Goal: Task Accomplishment & Management: Manage account settings

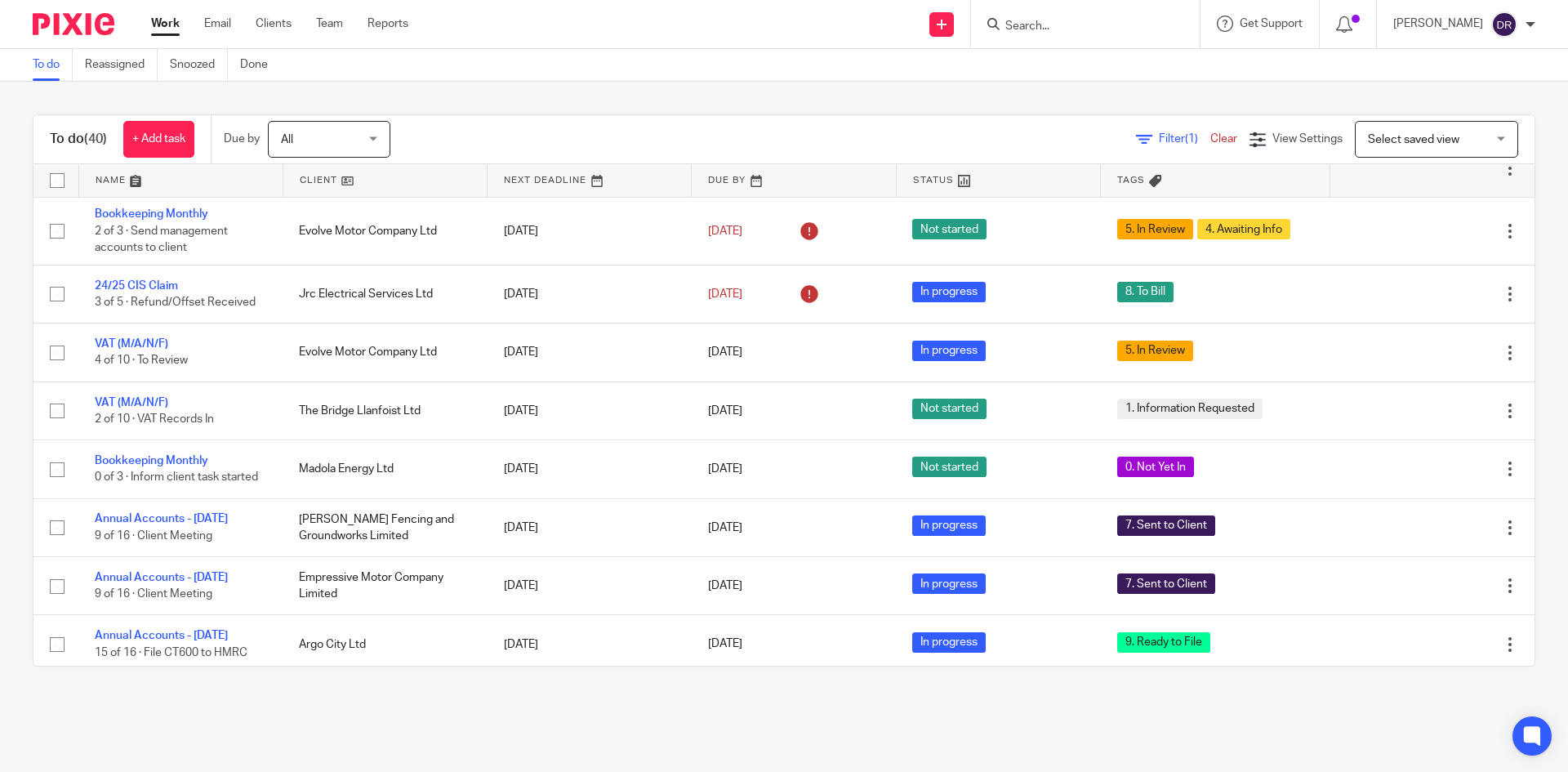
scroll to position [408, 0]
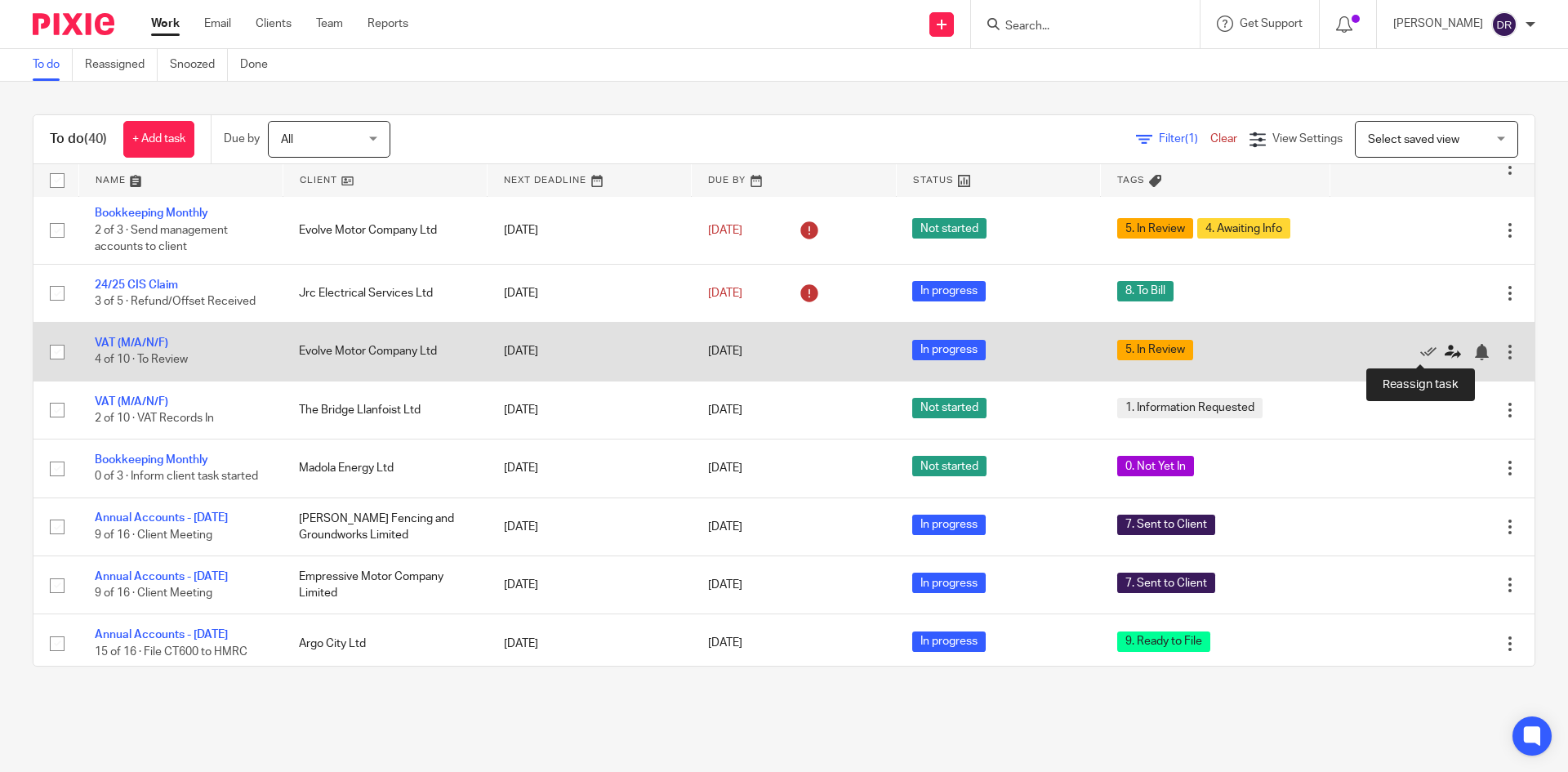
click at [1445, 350] on icon at bounding box center [1453, 352] width 17 height 17
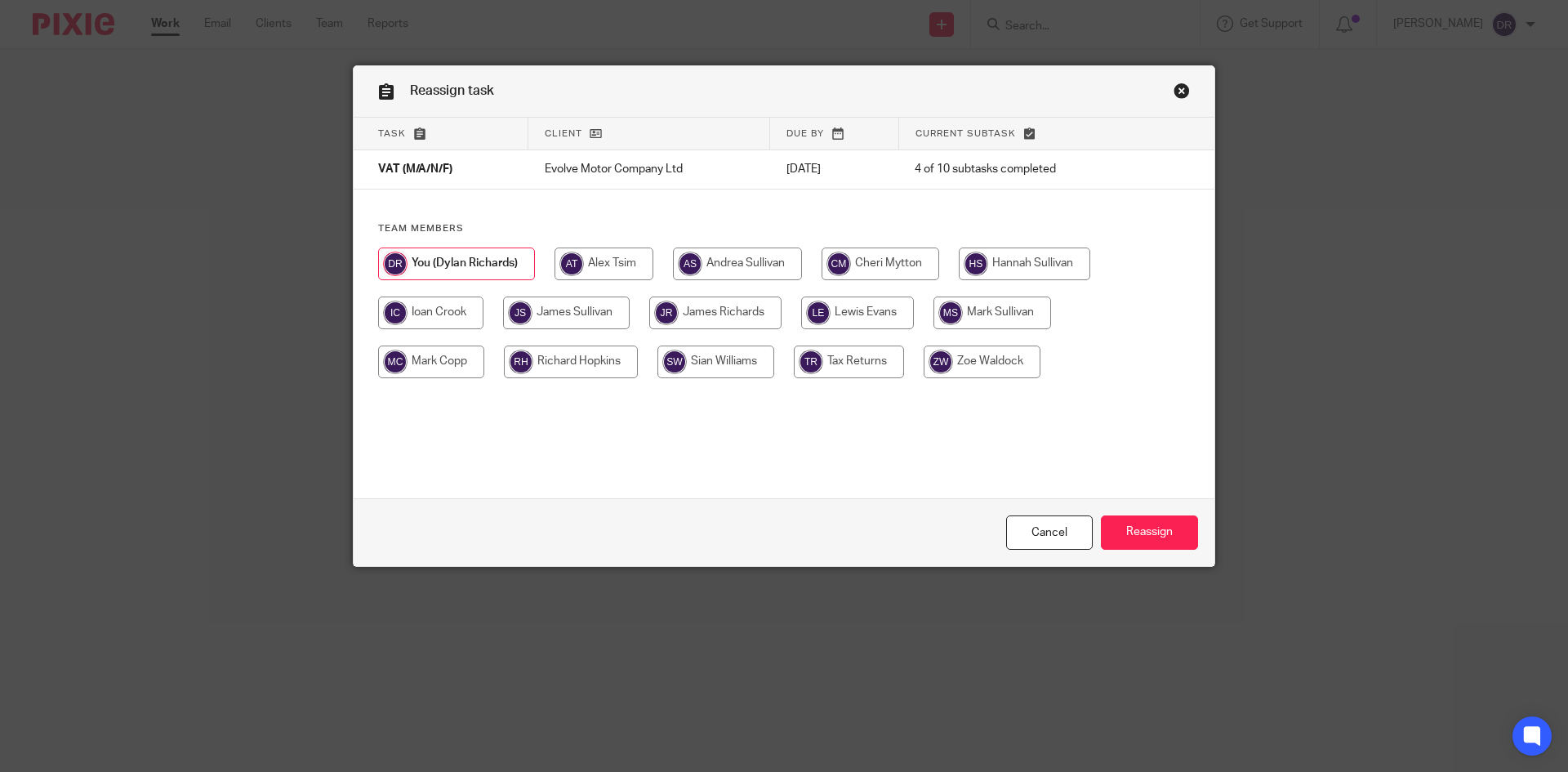
click at [871, 309] on input "radio" at bounding box center [858, 312] width 113 height 32
radio input "true"
click at [617, 311] on input "radio" at bounding box center [566, 312] width 127 height 32
radio input "true"
click at [1142, 540] on input "Reassign" at bounding box center [1149, 533] width 97 height 35
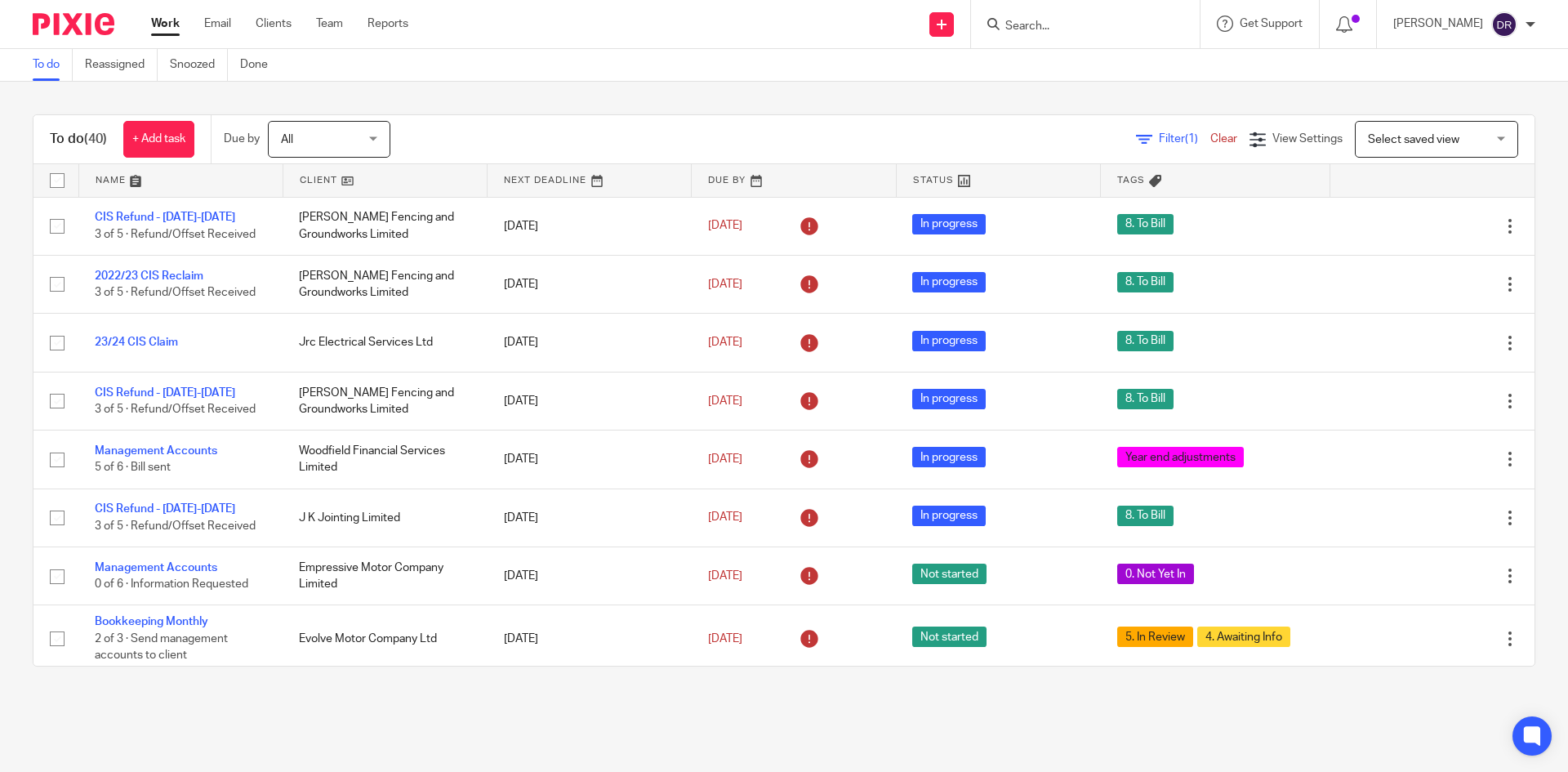
click at [70, 27] on img at bounding box center [73, 24] width 81 height 22
